Goal: Navigation & Orientation: Find specific page/section

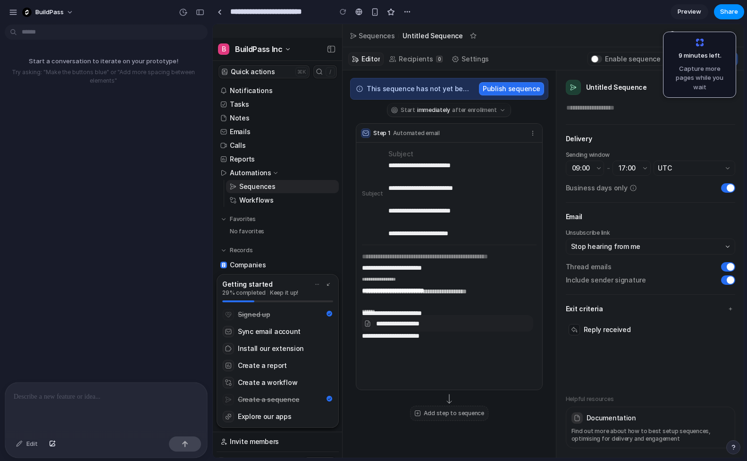
click at [438, 13] on section "**********" at bounding box center [478, 12] width 532 height 24
click at [402, 12] on button "button" at bounding box center [407, 12] width 14 height 14
click at [402, 12] on div "Duplicate Delete" at bounding box center [373, 230] width 747 height 461
click at [487, 219] on div at bounding box center [462, 193] width 148 height 91
click at [625, 14] on section "**********" at bounding box center [478, 12] width 532 height 24
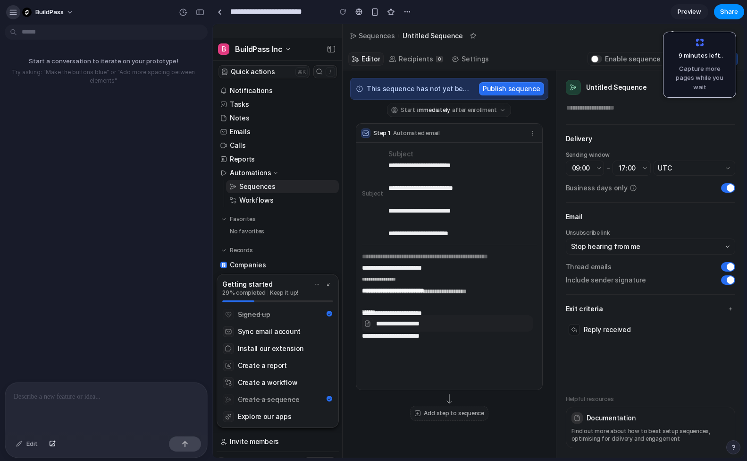
click at [17, 16] on div "button" at bounding box center [13, 12] width 8 height 8
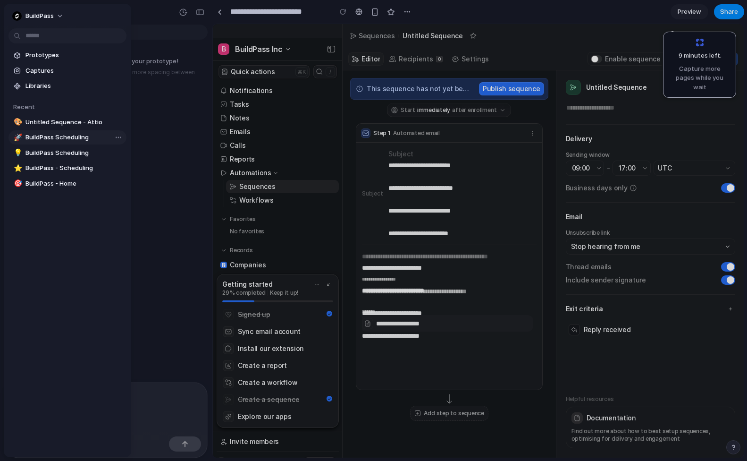
click at [63, 136] on span "BuildPass Scheduling" at bounding box center [73, 137] width 97 height 9
click at [559, 21] on div at bounding box center [373, 230] width 747 height 461
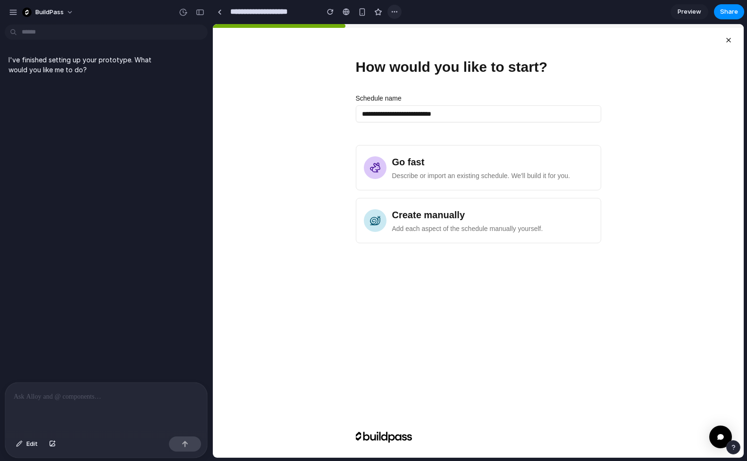
click at [395, 11] on div "button" at bounding box center [395, 12] width 8 height 8
click at [395, 11] on div "Duplicate Delete" at bounding box center [373, 230] width 747 height 461
click at [736, 15] on span "Share" at bounding box center [729, 11] width 18 height 9
click at [396, 9] on div "button" at bounding box center [395, 12] width 8 height 8
click at [396, 9] on div "Duplicate Delete" at bounding box center [373, 230] width 747 height 461
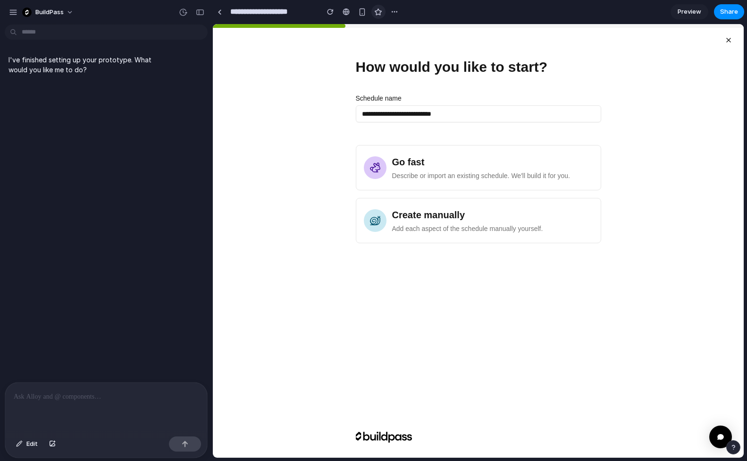
click at [377, 10] on div "button" at bounding box center [378, 12] width 8 height 8
